Goal: Transaction & Acquisition: Purchase product/service

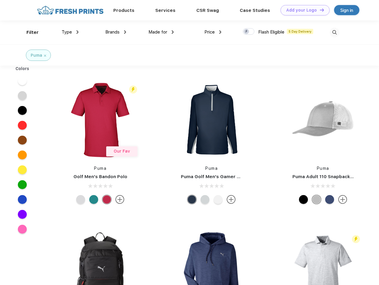
click at [303, 10] on link "Add your Logo Design Tool" at bounding box center [304, 10] width 49 height 10
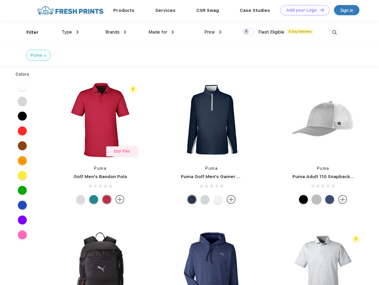
click at [0, 0] on div "Design Tool" at bounding box center [0, 0] width 0 height 0
click at [319, 10] on link "Add your Logo Design Tool" at bounding box center [304, 10] width 49 height 10
click at [29, 32] on div "Filter" at bounding box center [32, 32] width 12 height 7
click at [70, 32] on span "Type" at bounding box center [67, 31] width 10 height 5
click at [116, 32] on span "Brands" at bounding box center [112, 31] width 14 height 5
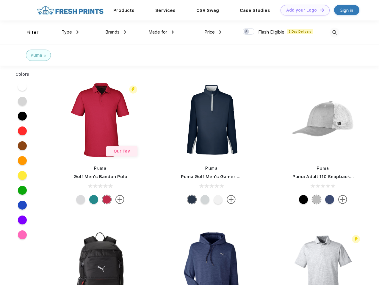
click at [161, 32] on span "Made for" at bounding box center [157, 31] width 19 height 5
click at [213, 32] on span "Price" at bounding box center [209, 31] width 10 height 5
click at [248, 32] on div at bounding box center [248, 31] width 12 height 7
click at [246, 32] on input "checkbox" at bounding box center [244, 30] width 4 height 4
click at [334, 32] on img at bounding box center [334, 33] width 10 height 10
